Goal: Transaction & Acquisition: Purchase product/service

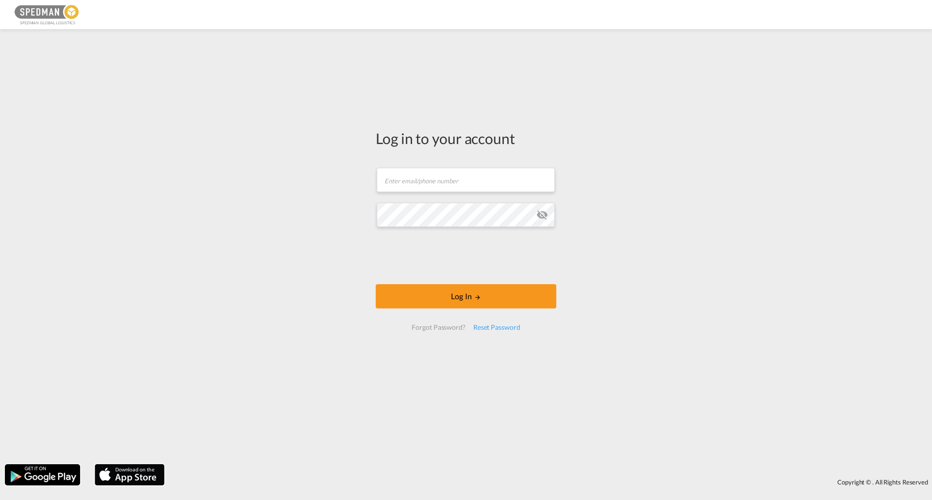
drag, startPoint x: 424, startPoint y: 193, endPoint x: 562, endPoint y: 221, distance: 140.2
click at [425, 193] on md-input-container "Email field is required" at bounding box center [466, 180] width 181 height 26
click at [471, 185] on input "text" at bounding box center [466, 180] width 178 height 24
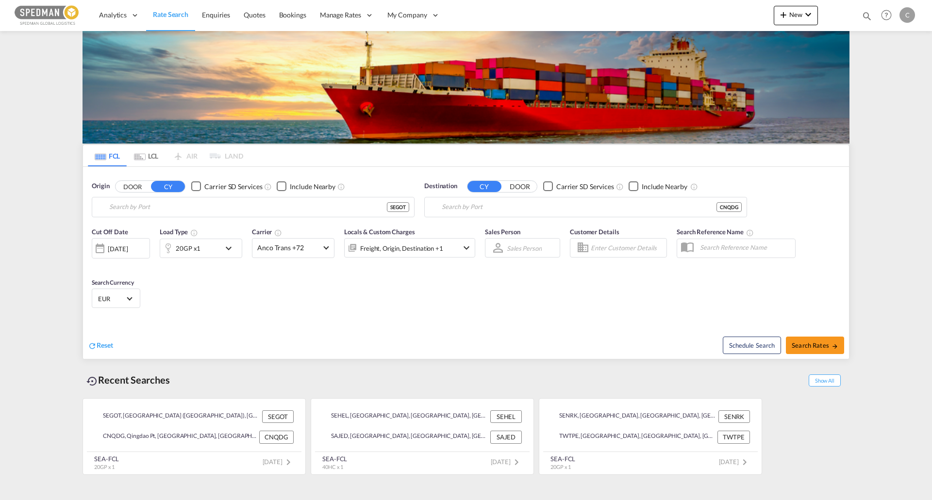
type input "[GEOGRAPHIC_DATA] ([GEOGRAPHIC_DATA]), [GEOGRAPHIC_DATA]"
type input "Qingdao Pt, CNQDG"
click at [258, 210] on input "[GEOGRAPHIC_DATA] ([GEOGRAPHIC_DATA]), [GEOGRAPHIC_DATA]" at bounding box center [259, 207] width 300 height 15
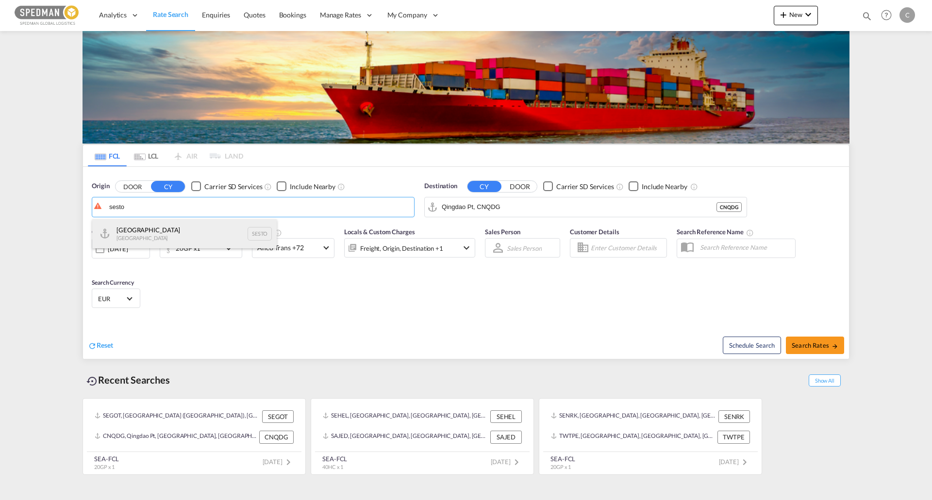
drag, startPoint x: 192, startPoint y: 231, endPoint x: 420, endPoint y: 224, distance: 227.8
click at [193, 231] on div "Stockholm [GEOGRAPHIC_DATA] SESTO" at bounding box center [184, 233] width 184 height 29
type input "[GEOGRAPHIC_DATA], SESTO"
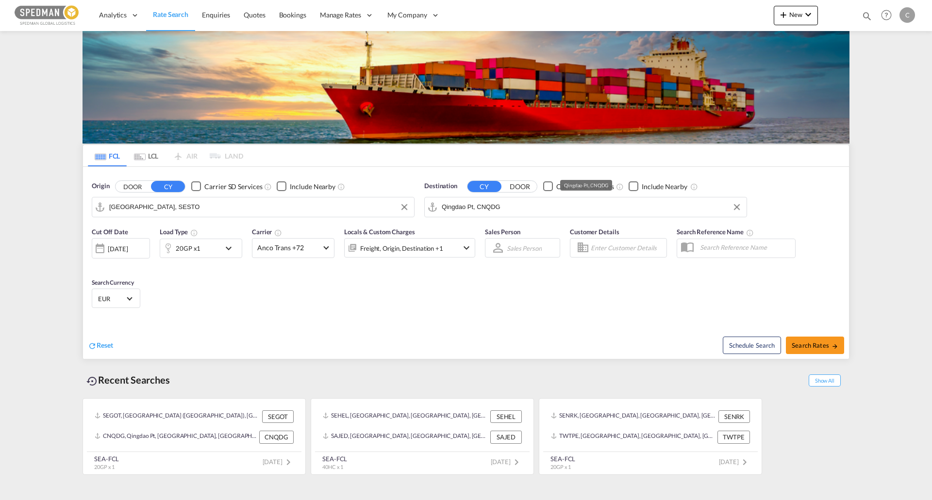
click at [541, 208] on input "Qingdao Pt, CNQDG" at bounding box center [592, 207] width 300 height 15
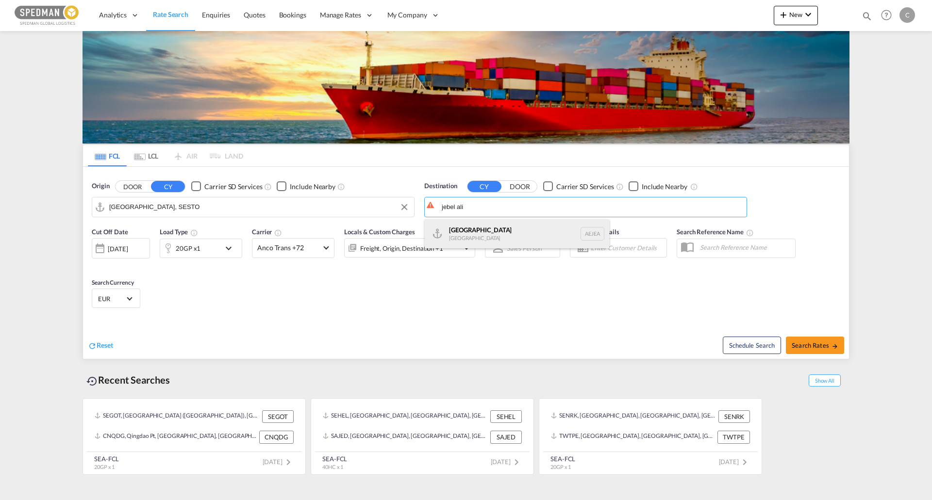
drag, startPoint x: 534, startPoint y: 243, endPoint x: 553, endPoint y: 241, distance: 19.0
click at [537, 243] on div "[GEOGRAPHIC_DATA] [GEOGRAPHIC_DATA]" at bounding box center [517, 233] width 184 height 29
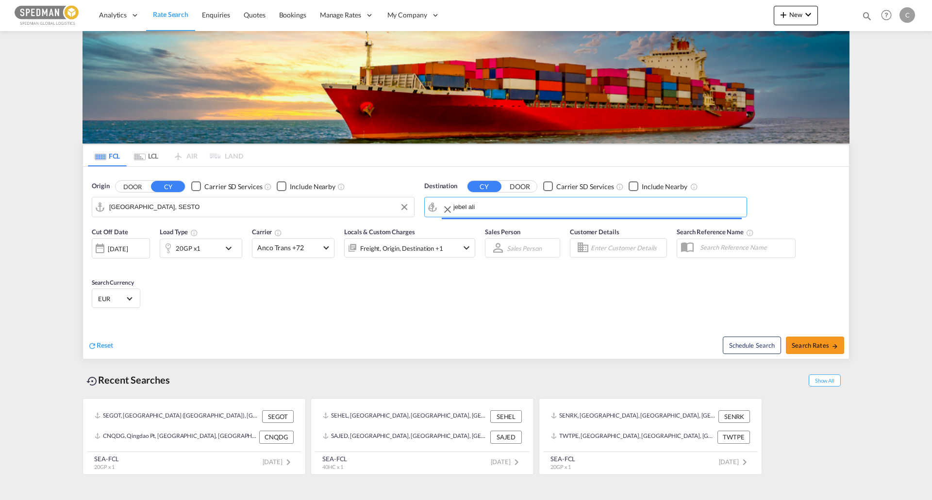
type input "[GEOGRAPHIC_DATA], [GEOGRAPHIC_DATA]"
click at [220, 254] on div "20GP x1" at bounding box center [190, 248] width 60 height 19
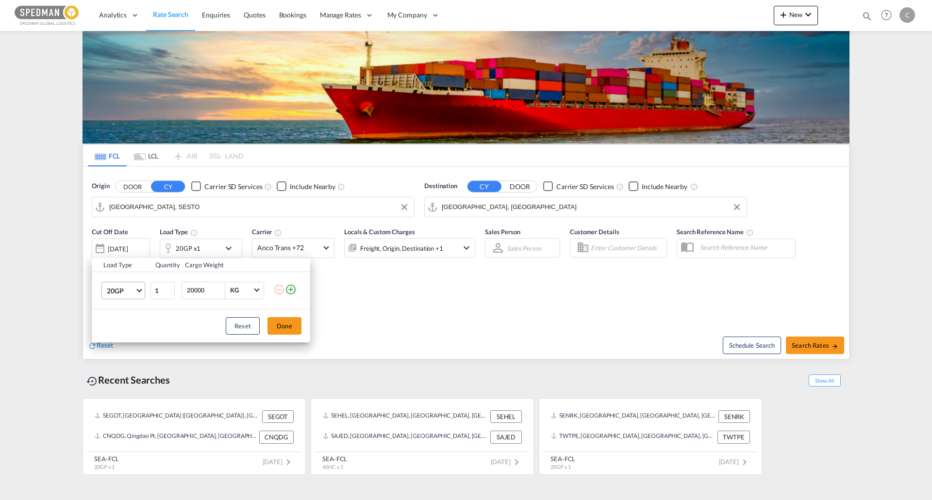
drag, startPoint x: 128, startPoint y: 290, endPoint x: 133, endPoint y: 291, distance: 5.9
click at [128, 291] on span "20GP" at bounding box center [121, 291] width 28 height 10
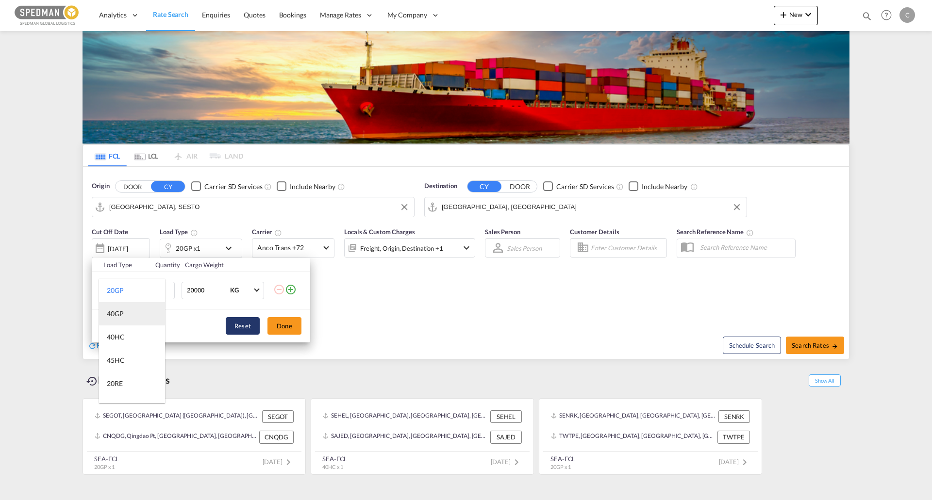
drag, startPoint x: 138, startPoint y: 312, endPoint x: 226, endPoint y: 318, distance: 87.6
click at [139, 313] on md-option "40GP" at bounding box center [132, 313] width 66 height 23
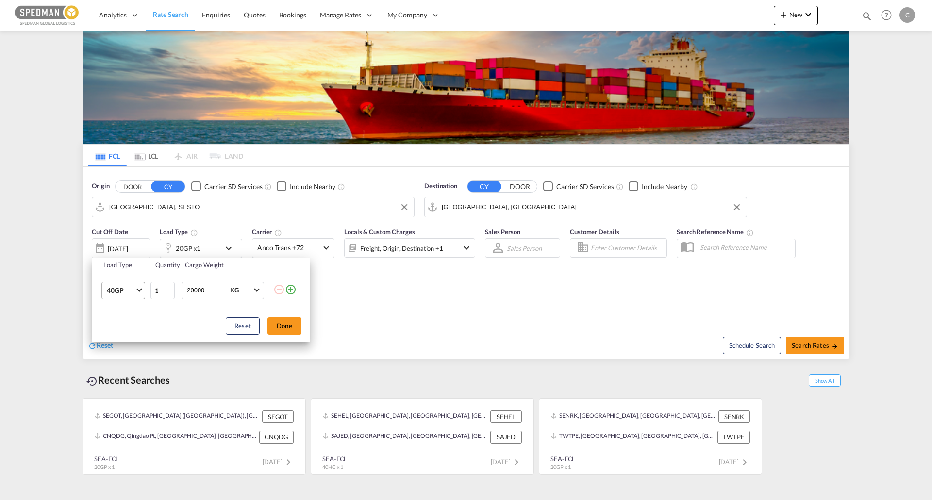
click at [286, 325] on button "Done" at bounding box center [284, 325] width 34 height 17
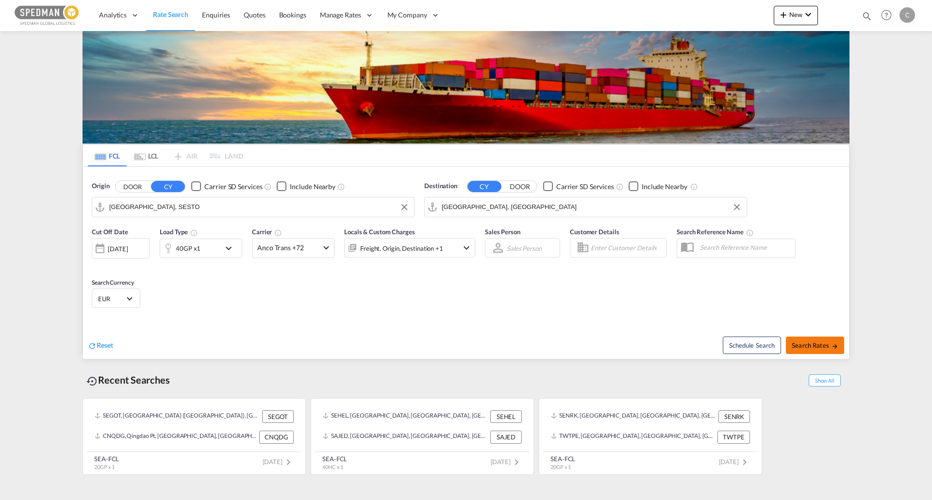
click at [825, 340] on button "Search Rates" at bounding box center [815, 345] width 58 height 17
type input "SESTO to [GEOGRAPHIC_DATA] / [DATE]"
